Goal: Navigation & Orientation: Find specific page/section

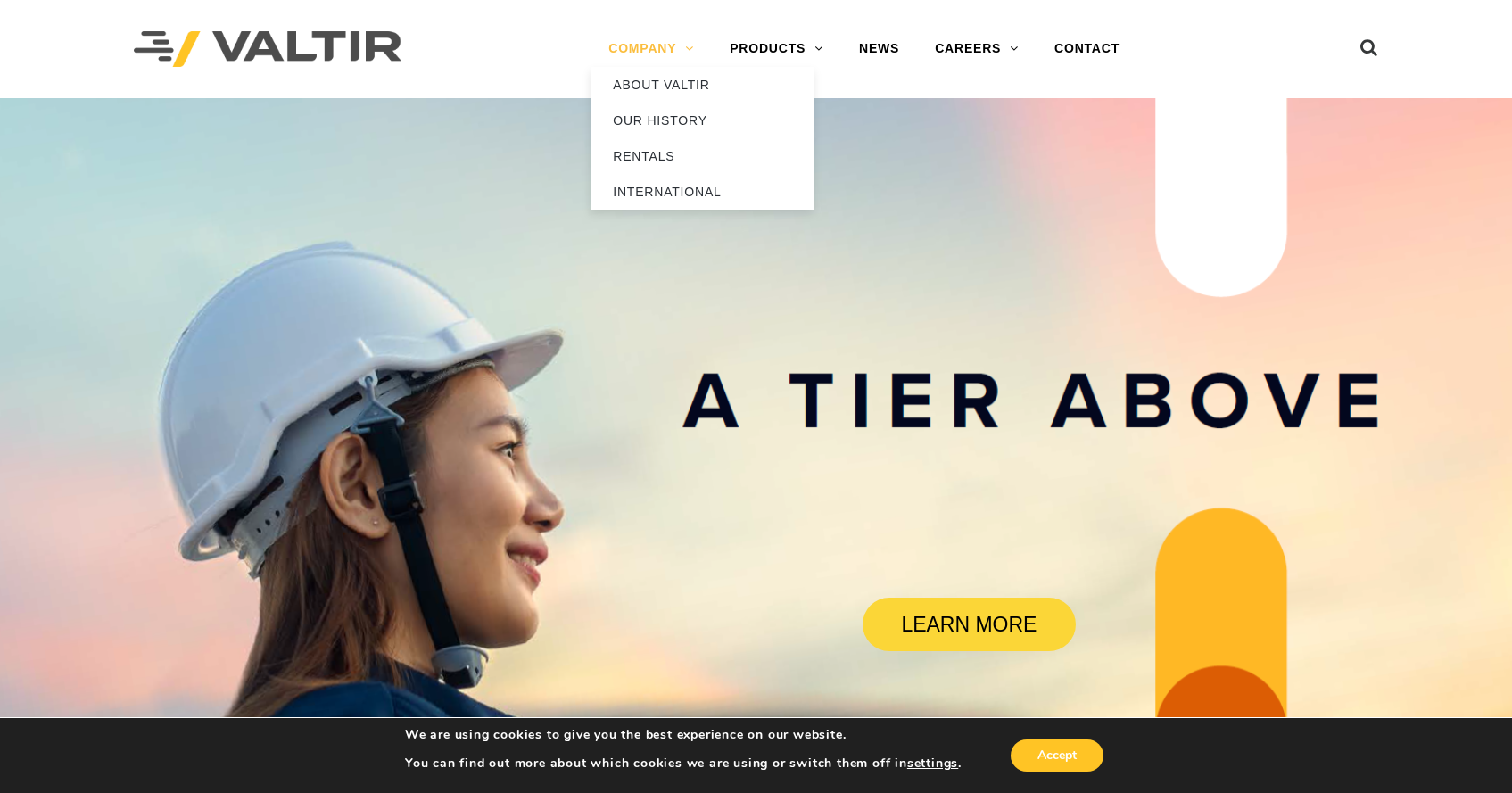
click at [695, 53] on link "COMPANY" at bounding box center [650, 49] width 121 height 36
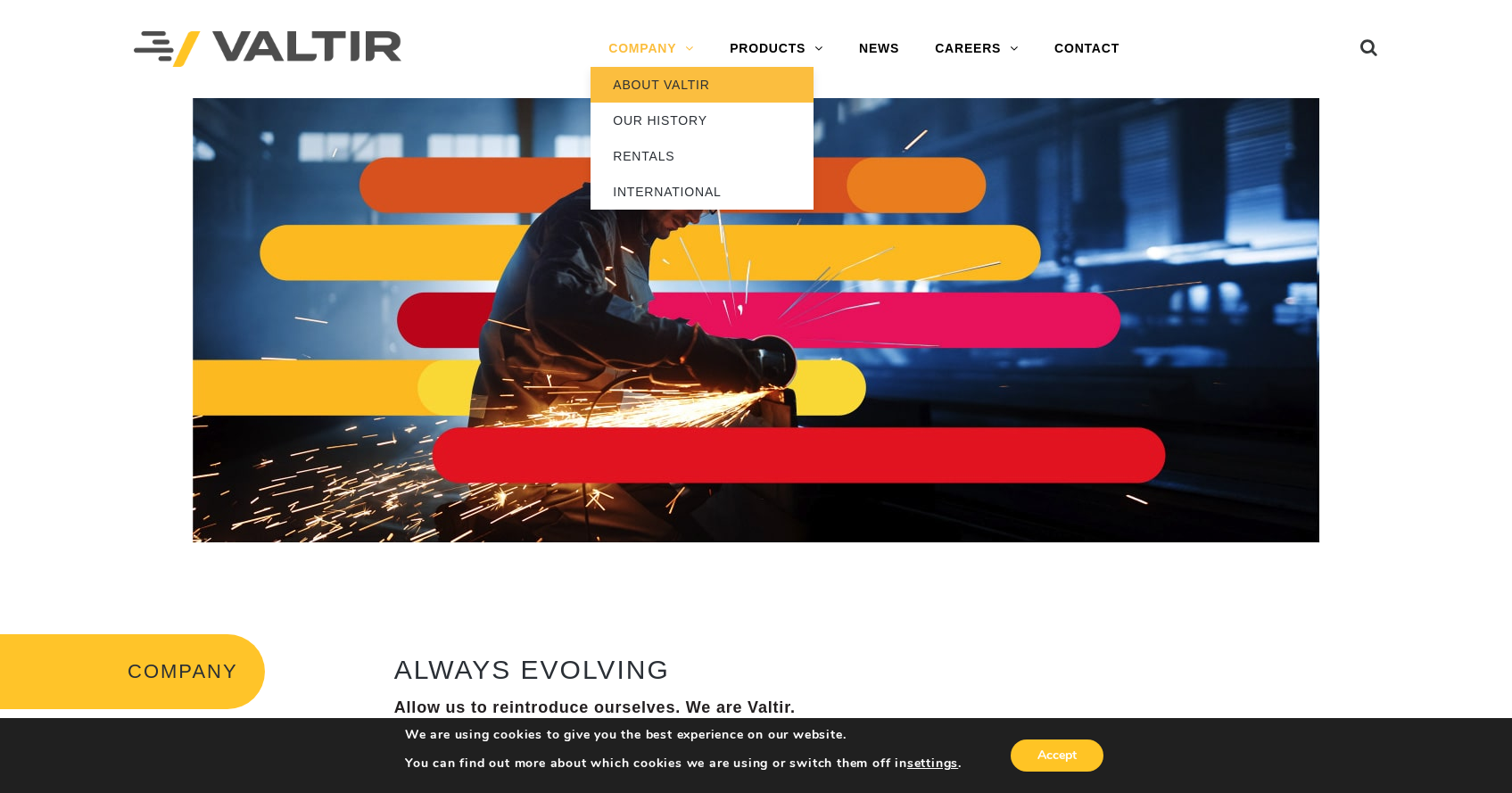
click at [662, 94] on link "ABOUT VALTIR" at bounding box center [702, 84] width 223 height 36
